Goal: Find contact information: Find contact information

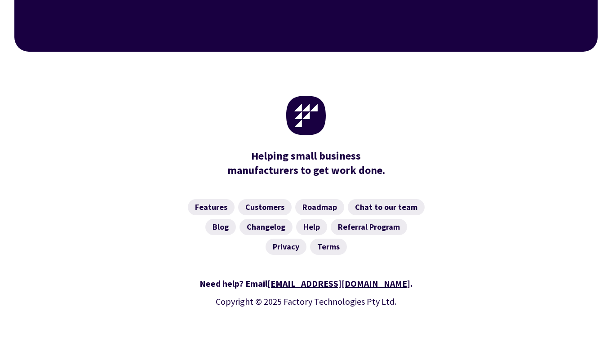
scroll to position [3581, 0]
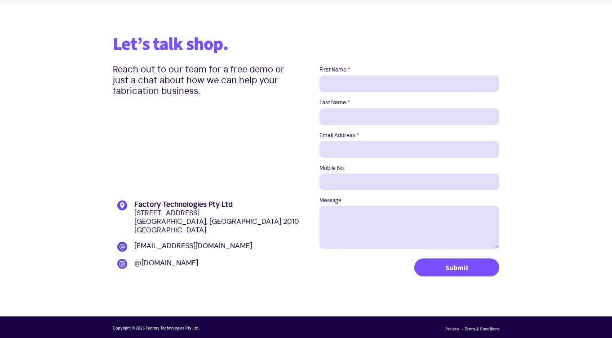
scroll to position [1191, 0]
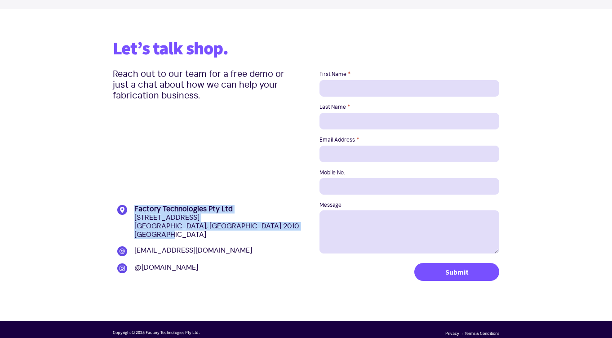
drag, startPoint x: 133, startPoint y: 206, endPoint x: 235, endPoint y: 234, distance: 105.4
click at [235, 234] on div "Factory Technologies Pty Ltd [STREET_ADDRESS]" at bounding box center [209, 222] width 184 height 34
copy p "Factory Technologies Pty Ltd [STREET_ADDRESS]"
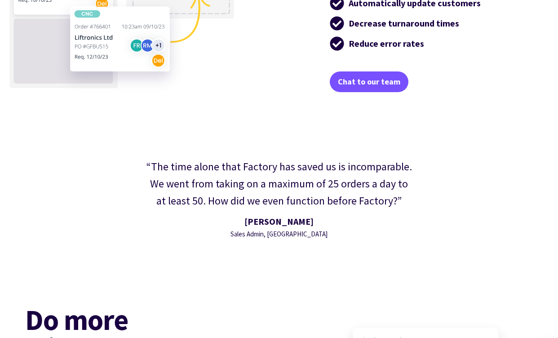
scroll to position [1969, 0]
